Goal: Transaction & Acquisition: Purchase product/service

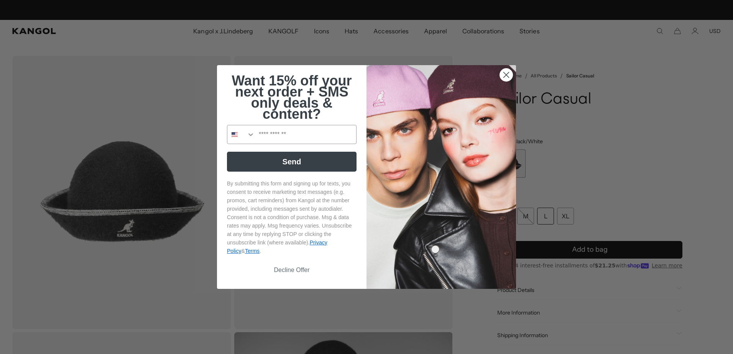
scroll to position [0, 158]
click at [504, 75] on circle "Close dialog" at bounding box center [506, 75] width 13 height 13
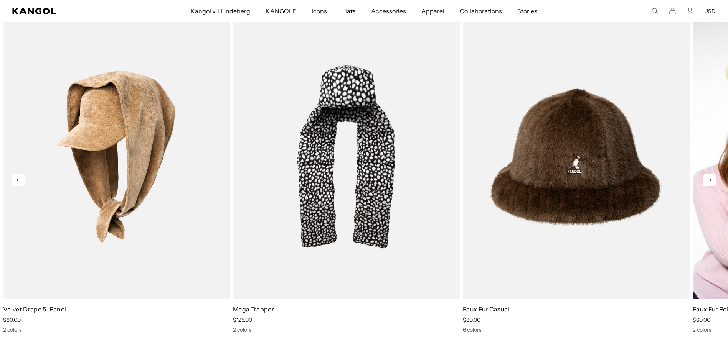
scroll to position [0, 0]
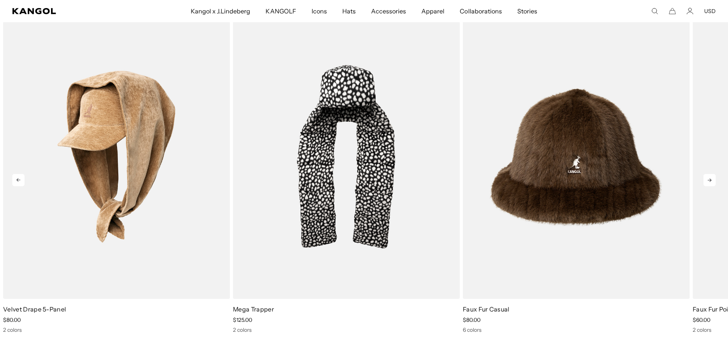
click at [712, 180] on icon at bounding box center [709, 180] width 12 height 12
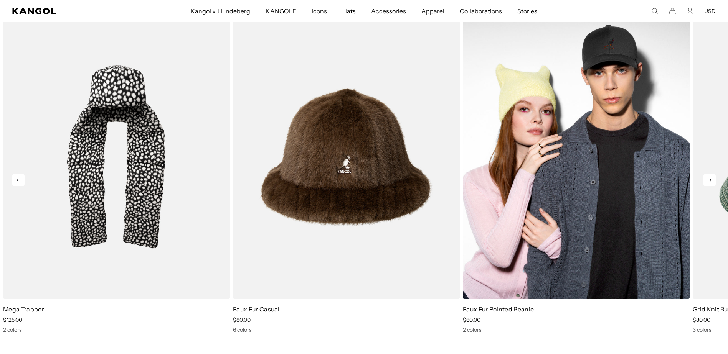
scroll to position [0, 158]
click at [574, 213] on img "4 of 5" at bounding box center [576, 157] width 227 height 285
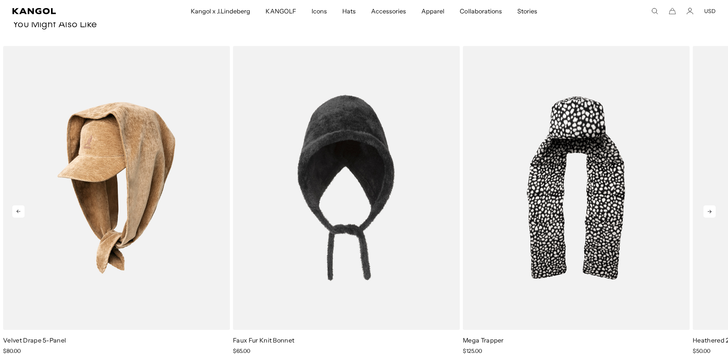
click at [711, 214] on icon at bounding box center [709, 212] width 12 height 12
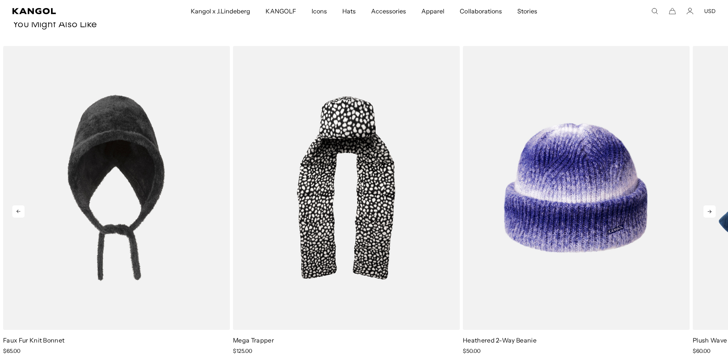
click at [710, 211] on icon at bounding box center [709, 211] width 4 height 3
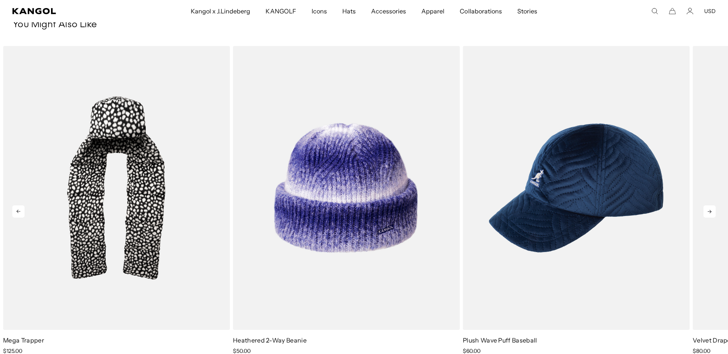
click at [714, 213] on icon at bounding box center [709, 212] width 12 height 12
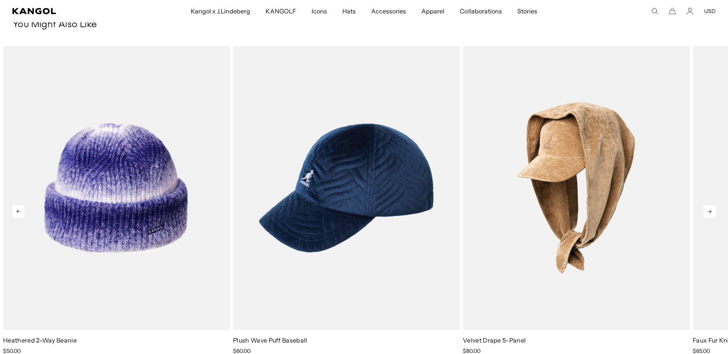
click at [714, 213] on icon at bounding box center [709, 212] width 12 height 12
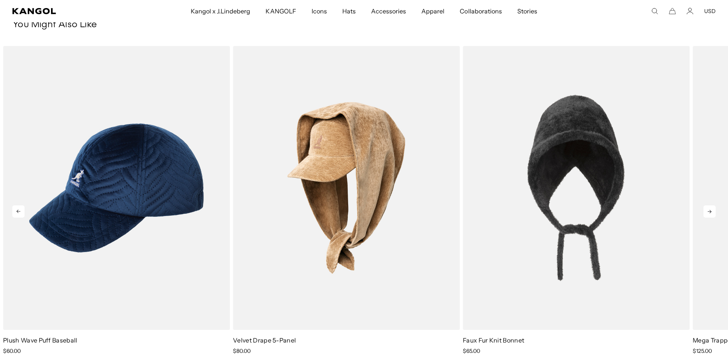
click at [714, 213] on icon at bounding box center [709, 212] width 12 height 12
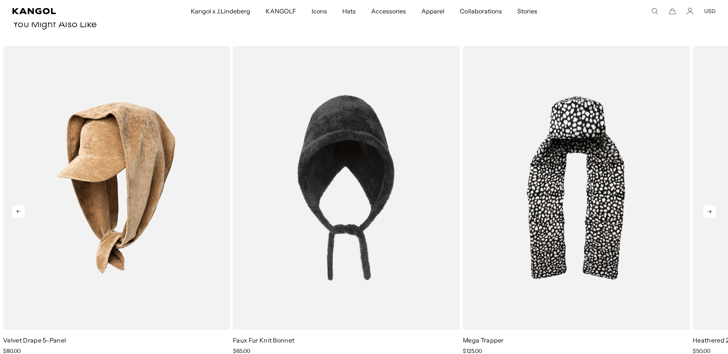
click at [714, 213] on icon at bounding box center [709, 212] width 12 height 12
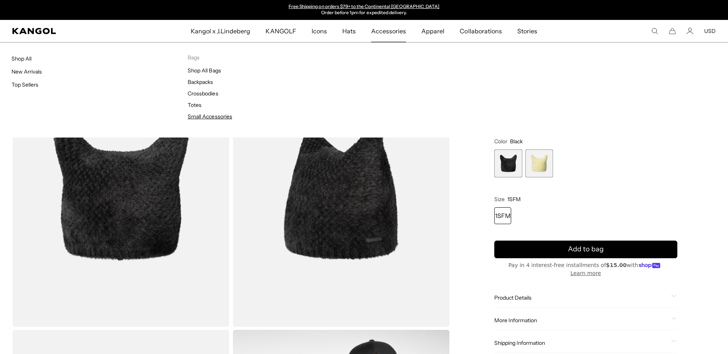
click at [219, 119] on link "Small Accessories" at bounding box center [210, 116] width 44 height 7
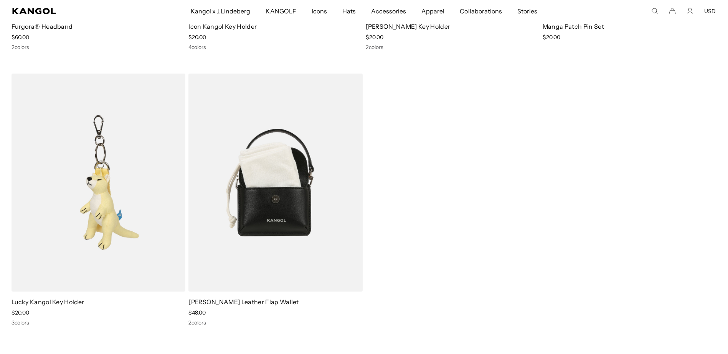
click at [296, 187] on img at bounding box center [275, 183] width 174 height 218
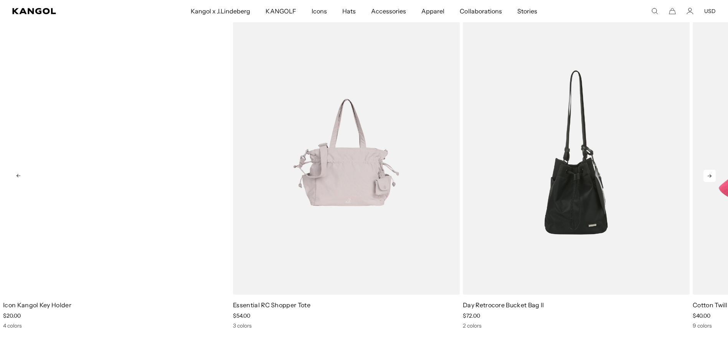
scroll to position [0, 158]
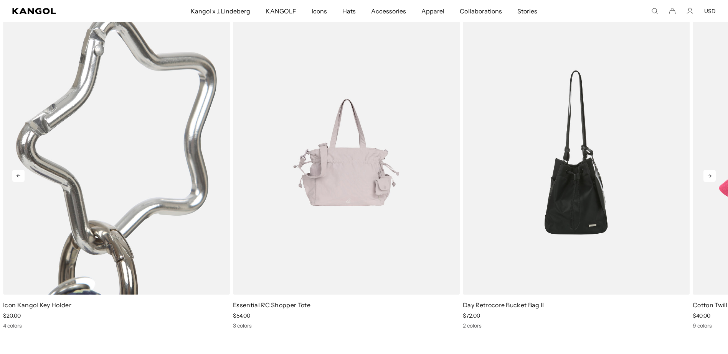
click at [83, 257] on img "1 of 5" at bounding box center [116, 152] width 227 height 285
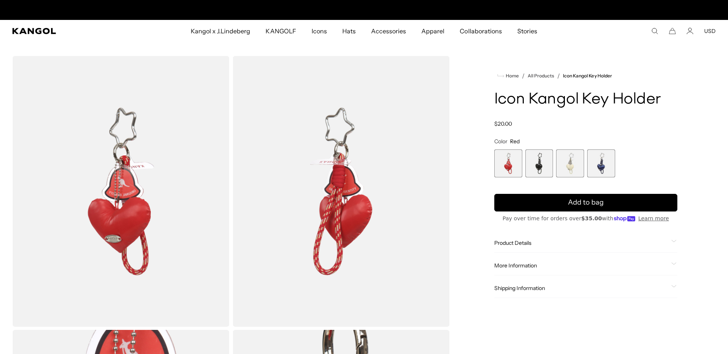
scroll to position [0, 158]
click at [539, 163] on span "2 of 4" at bounding box center [539, 164] width 28 height 28
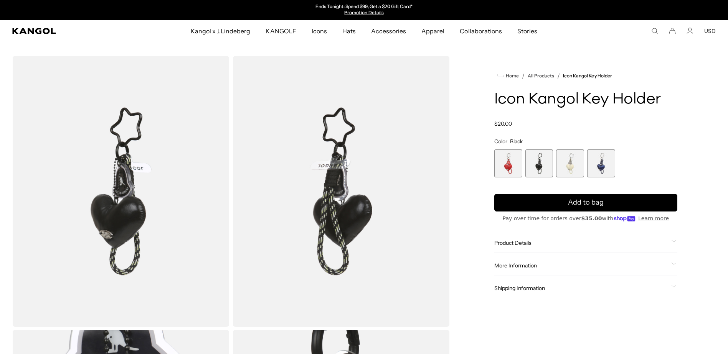
click at [570, 168] on span "3 of 4" at bounding box center [570, 164] width 28 height 28
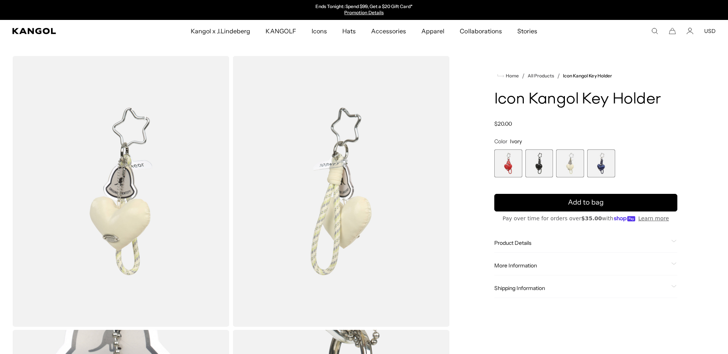
click at [605, 165] on span "4 of 4" at bounding box center [601, 164] width 28 height 28
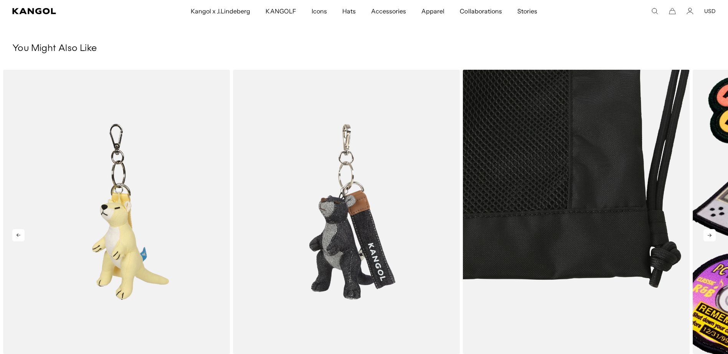
scroll to position [891, 0]
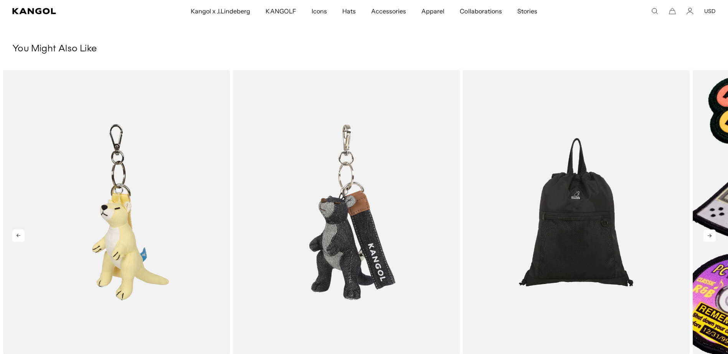
click at [711, 241] on icon at bounding box center [709, 236] width 12 height 12
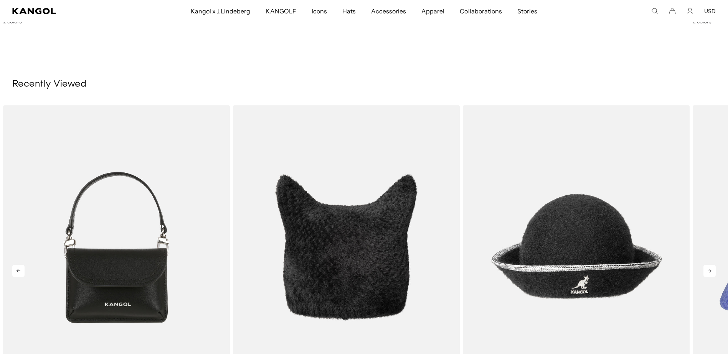
scroll to position [0, 158]
click at [710, 269] on icon at bounding box center [709, 271] width 12 height 12
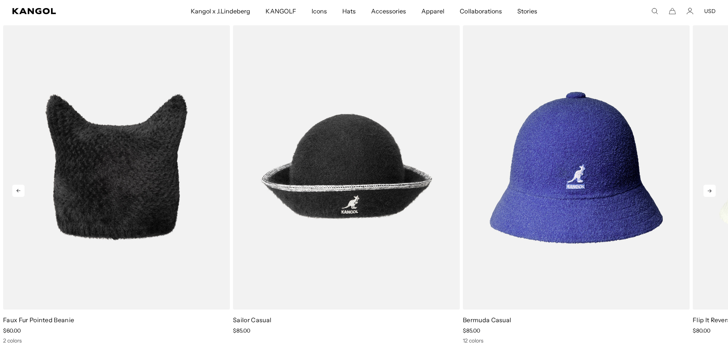
click at [707, 186] on icon at bounding box center [709, 191] width 12 height 12
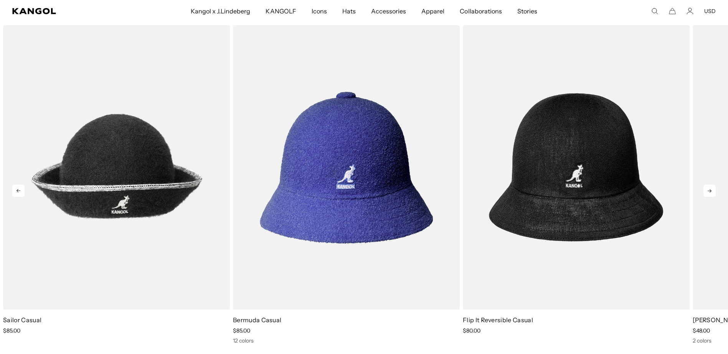
scroll to position [0, 0]
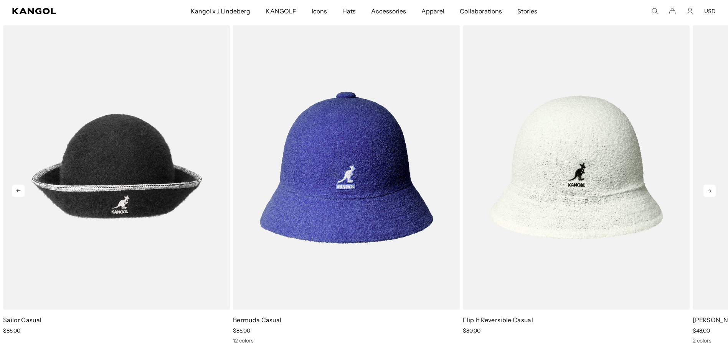
click at [713, 187] on icon at bounding box center [709, 191] width 12 height 12
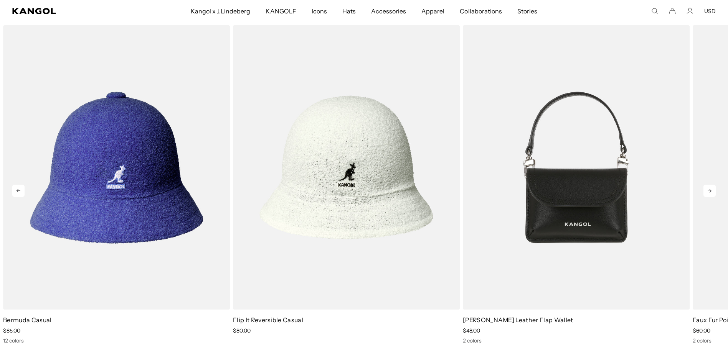
scroll to position [0, 158]
click at [713, 187] on icon at bounding box center [709, 191] width 12 height 12
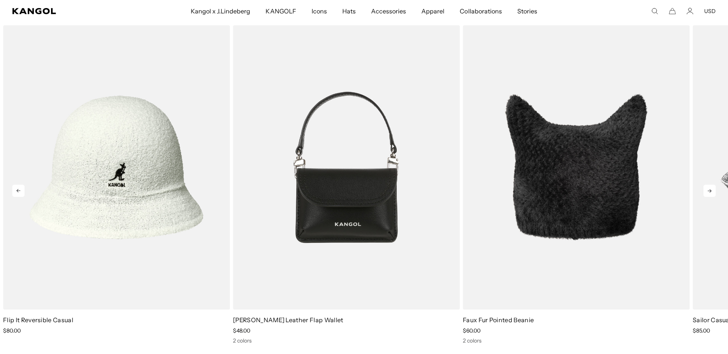
click at [713, 187] on icon at bounding box center [709, 191] width 12 height 12
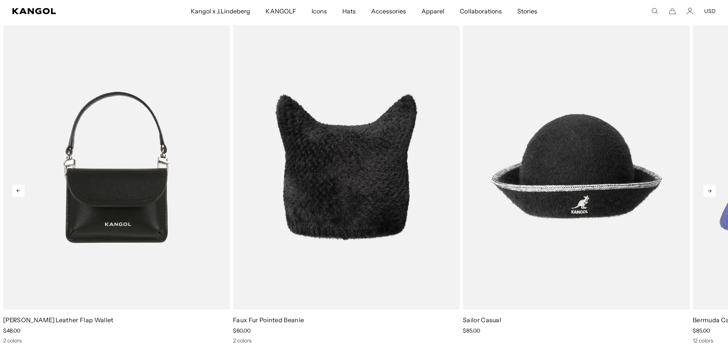
click at [713, 187] on icon at bounding box center [709, 191] width 12 height 12
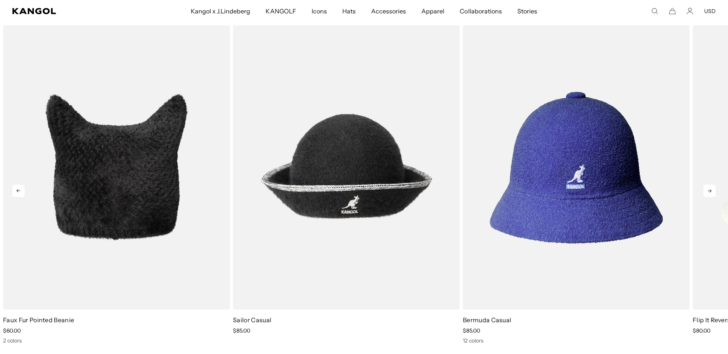
scroll to position [0, 0]
click at [713, 187] on icon at bounding box center [709, 191] width 12 height 12
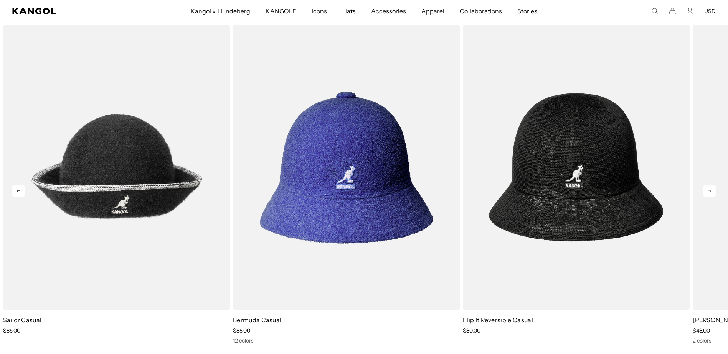
click at [585, 206] on img "5 of 5" at bounding box center [576, 167] width 227 height 285
